Goal: Find specific page/section

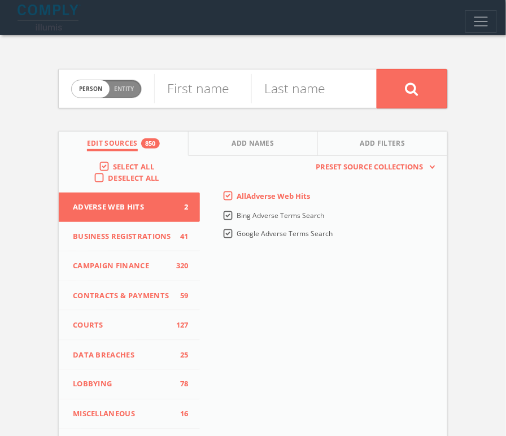
click at [455, 24] on nav "Search History Alerts Votes [PERSON_NAME] Edit Profile Change Password Security…" at bounding box center [253, 17] width 506 height 35
click at [455, 24] on span "Toggle navigation" at bounding box center [481, 21] width 17 height 17
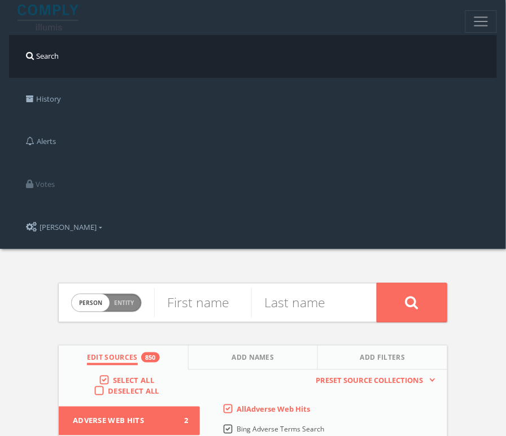
click at [165, 73] on link "Search" at bounding box center [253, 56] width 488 height 43
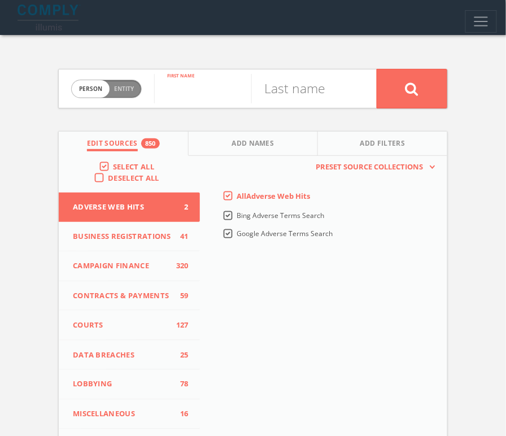
click at [165, 88] on input "text" at bounding box center [202, 88] width 97 height 29
click at [455, 21] on button "Toggle navigation" at bounding box center [481, 21] width 32 height 23
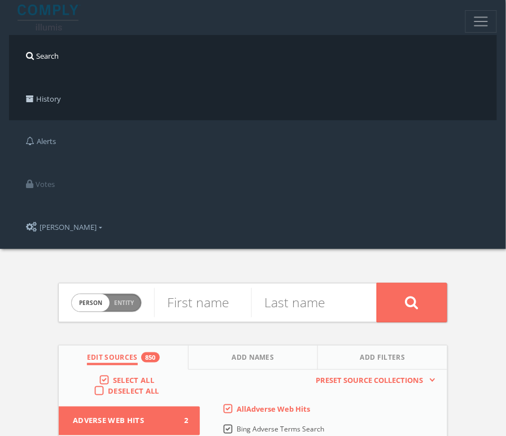
click at [242, 85] on link "History" at bounding box center [253, 99] width 488 height 43
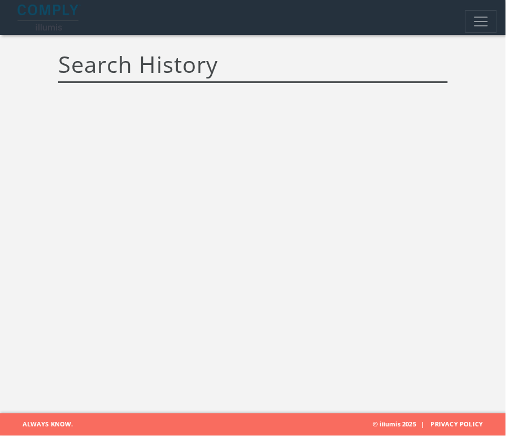
click at [425, 138] on div "Search History Alerts Votes [PERSON_NAME] Edit Profile Change Password Security…" at bounding box center [253, 206] width 506 height 413
click at [286, 34] on link at bounding box center [248, 17] width 479 height 35
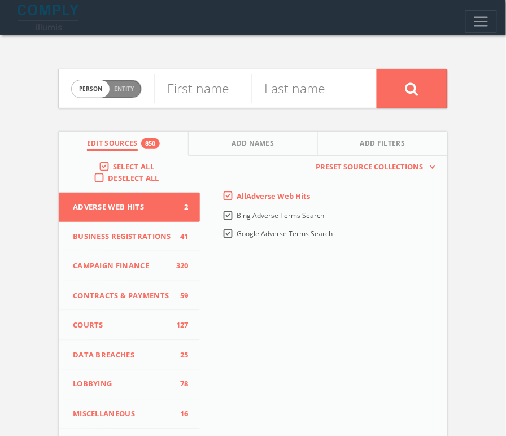
click at [455, 26] on button "Toggle navigation" at bounding box center [481, 21] width 32 height 23
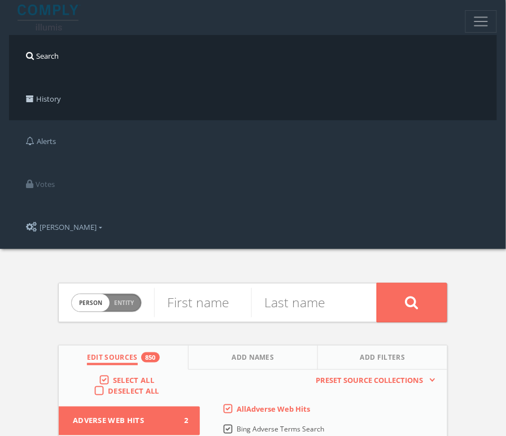
click at [163, 102] on link "History" at bounding box center [253, 99] width 488 height 43
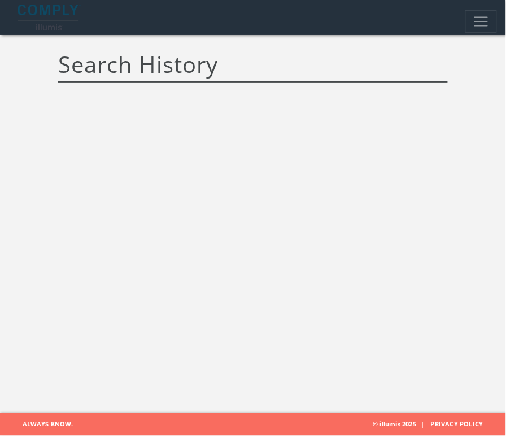
click at [252, 194] on div "Search History Alerts Votes [PERSON_NAME] Edit Profile Change Password Security…" at bounding box center [253, 206] width 506 height 413
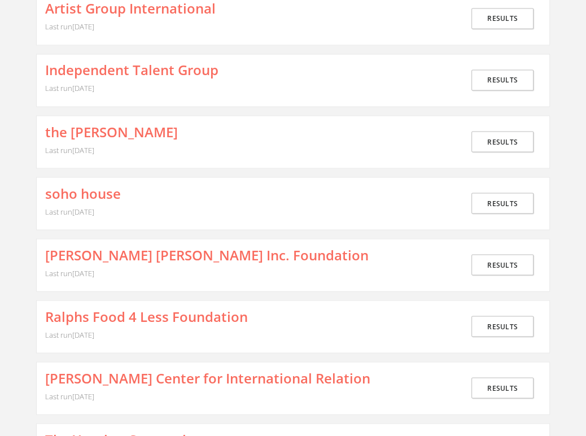
scroll to position [1218, 0]
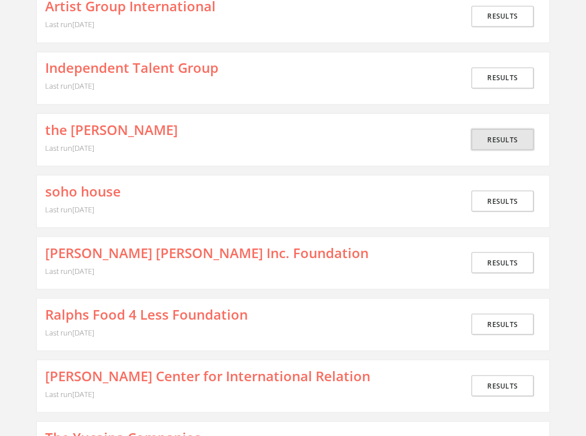
click at [505, 129] on link "Results" at bounding box center [502, 139] width 62 height 21
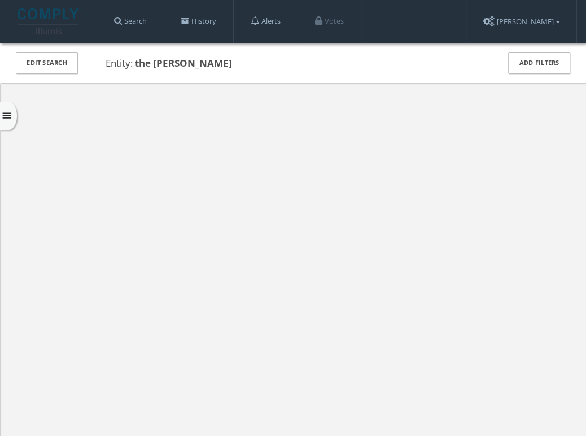
click at [6, 113] on icon "menu" at bounding box center [7, 116] width 12 height 12
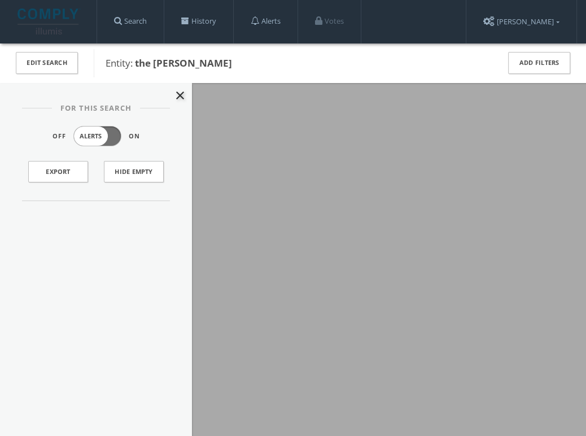
click at [260, 154] on div at bounding box center [293, 218] width 586 height 436
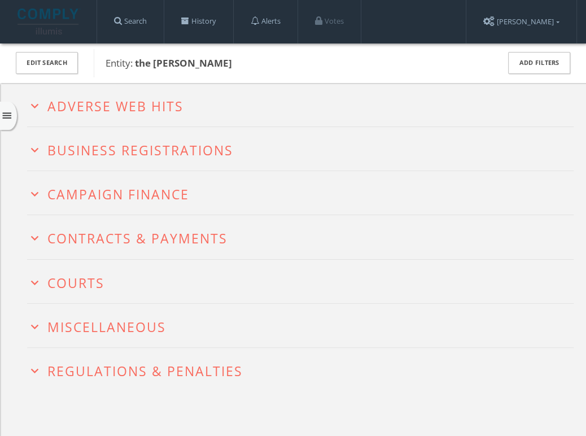
click at [168, 99] on span "Adverse Web Hits" at bounding box center [115, 106] width 136 height 18
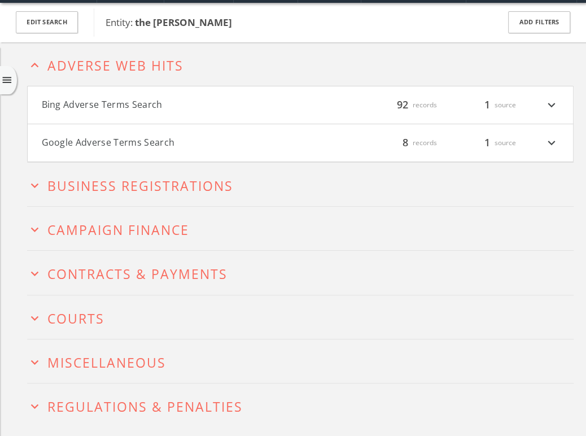
click at [168, 99] on button "Bing Adverse Terms Search" at bounding box center [171, 105] width 259 height 15
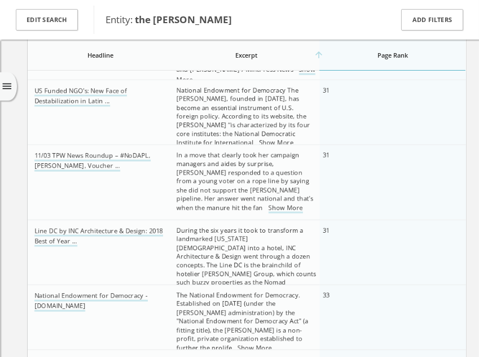
scroll to position [1951, 0]
